Goal: Find specific page/section: Find specific page/section

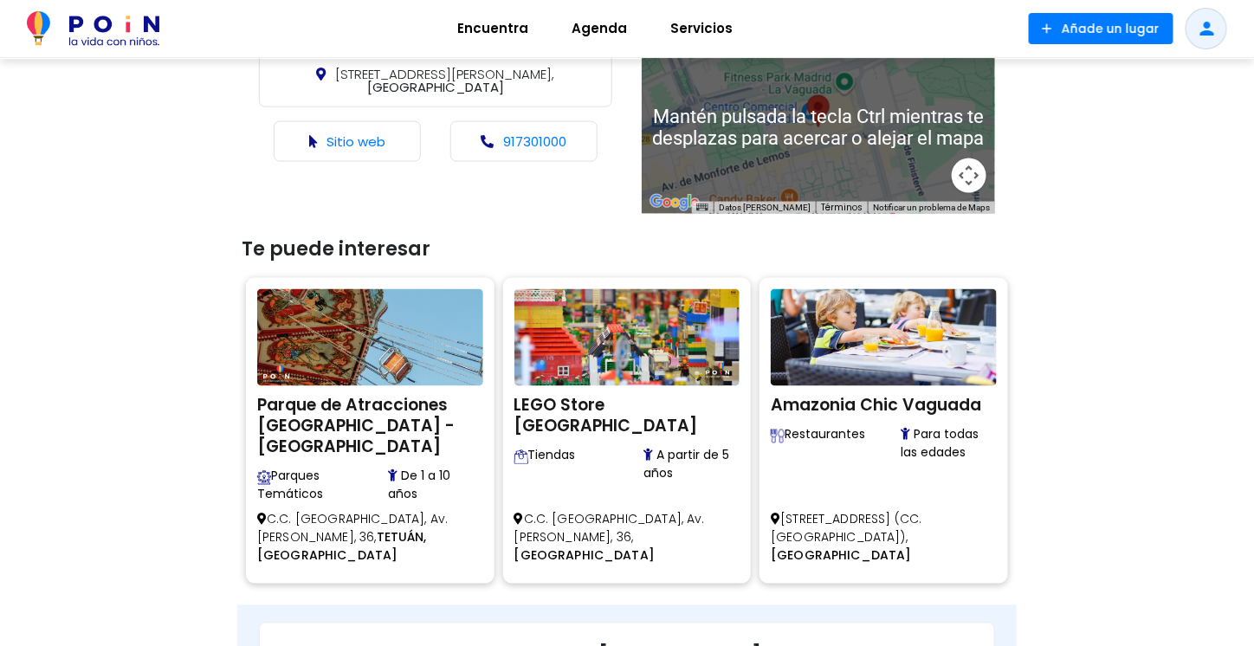
scroll to position [780, 0]
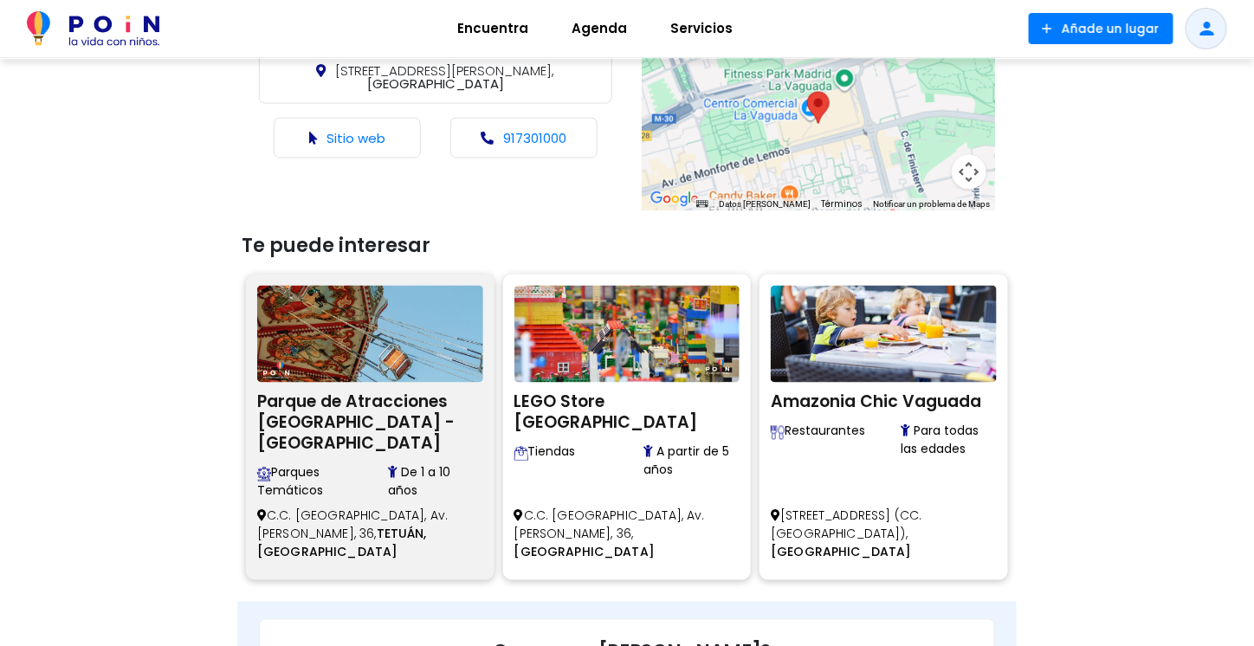
click at [326, 387] on h2 "Parque de Atracciones [GEOGRAPHIC_DATA] - [GEOGRAPHIC_DATA]" at bounding box center [370, 421] width 226 height 68
